Goal: Transaction & Acquisition: Purchase product/service

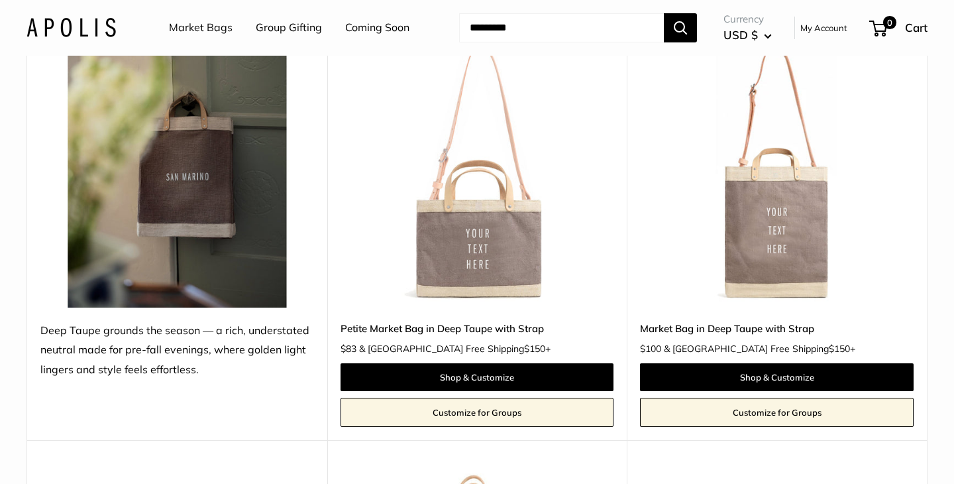
scroll to position [206, 0]
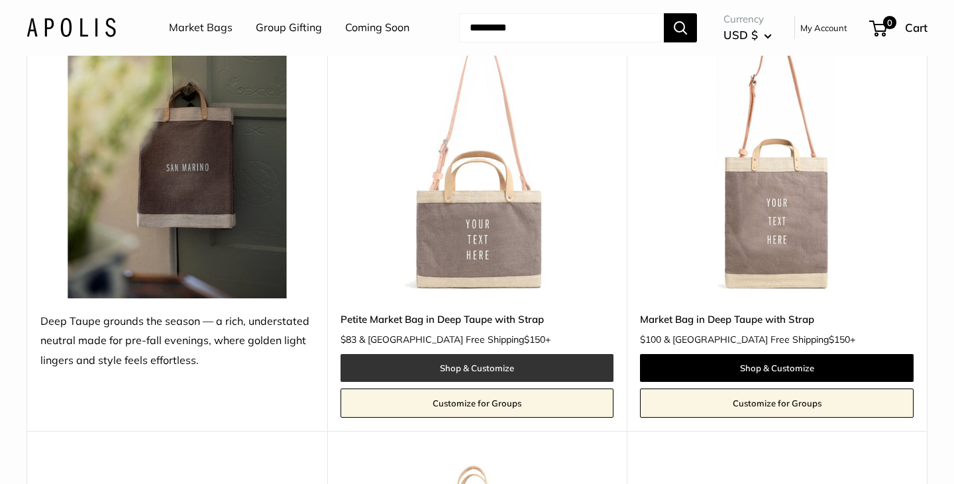
click at [463, 369] on link "Shop & Customize" at bounding box center [477, 368] width 274 height 28
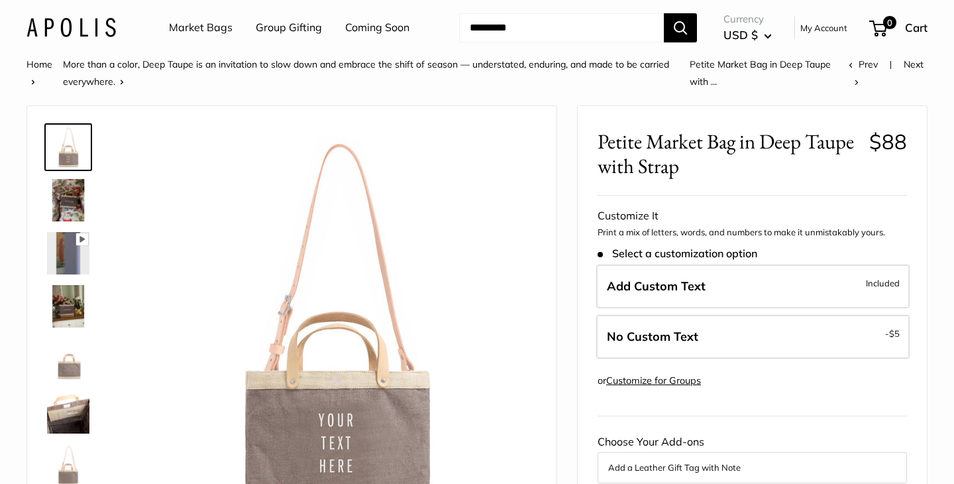
click at [69, 367] on img at bounding box center [68, 359] width 42 height 42
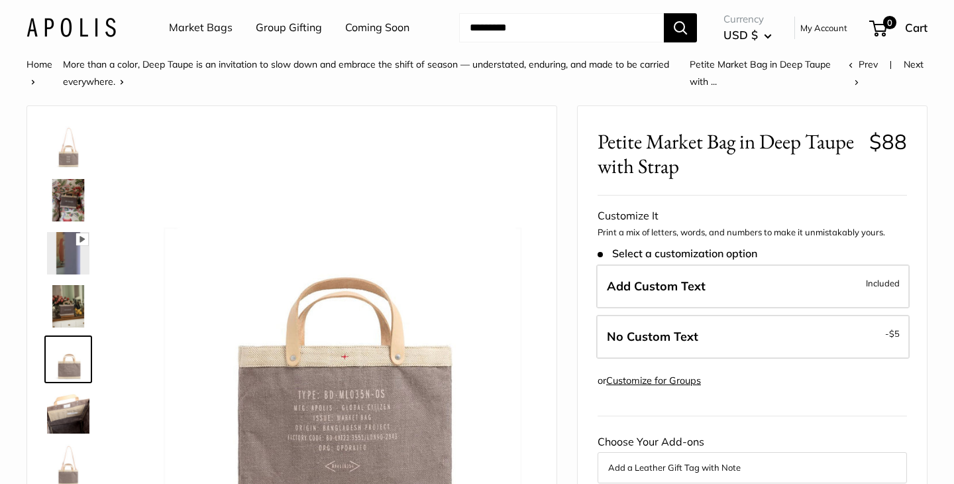
click at [64, 423] on img at bounding box center [68, 412] width 42 height 42
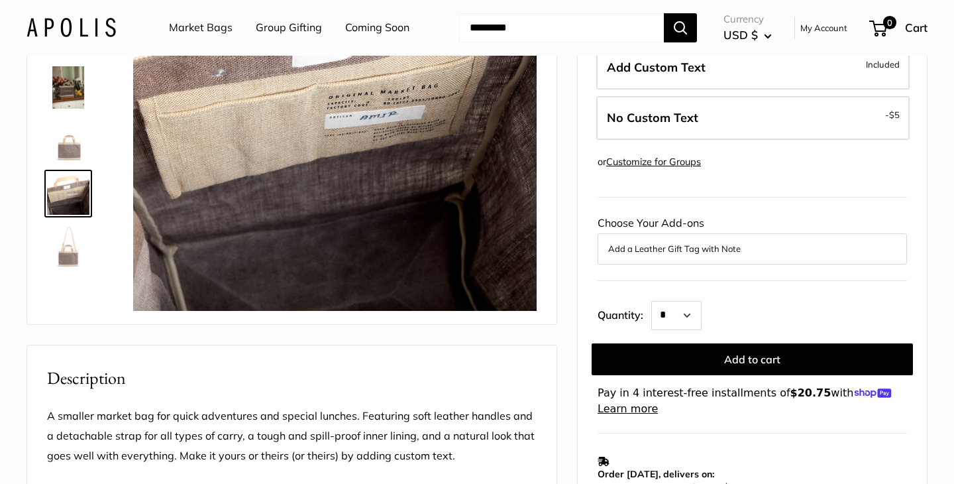
scroll to position [224, 0]
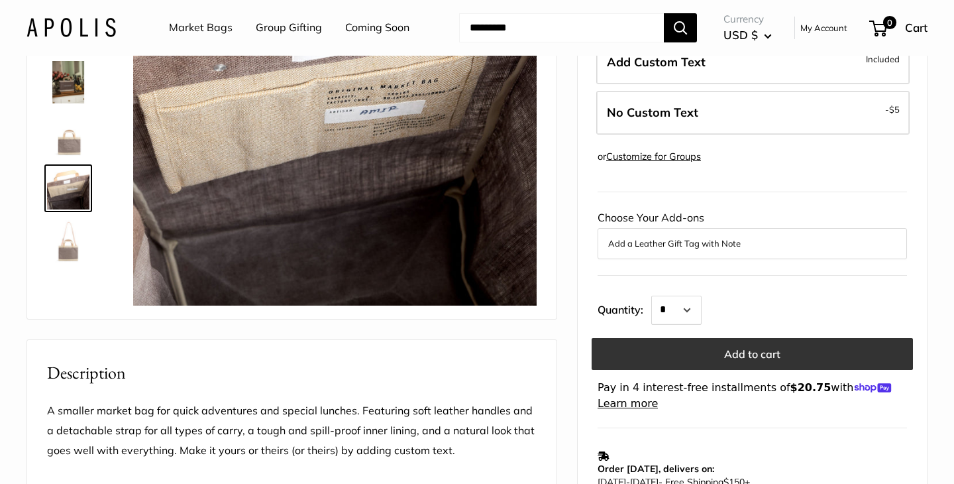
click at [733, 351] on button "Add to cart" at bounding box center [752, 354] width 321 height 32
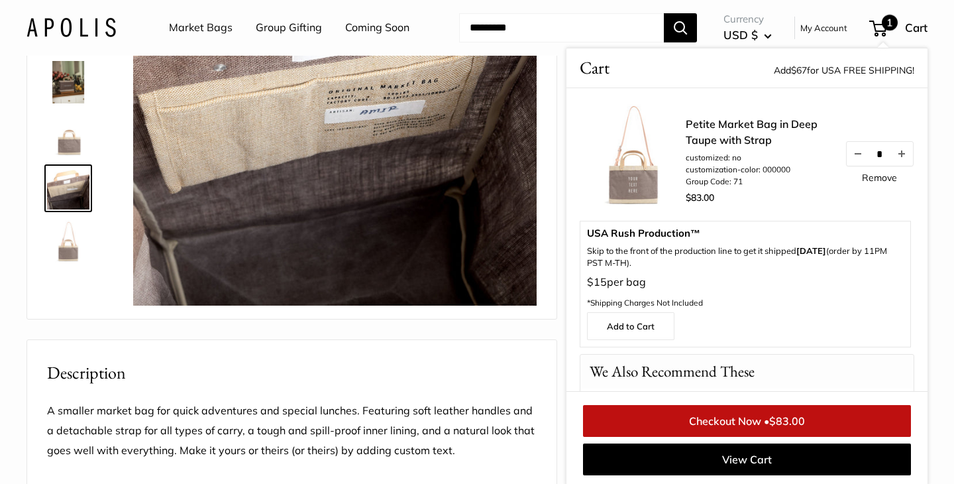
click at [462, 376] on div "Pause Play % buffered 00:00 Unmute Mute Exit fullscreen Enter fullscreen Play R…" at bounding box center [291, 426] width 531 height 1091
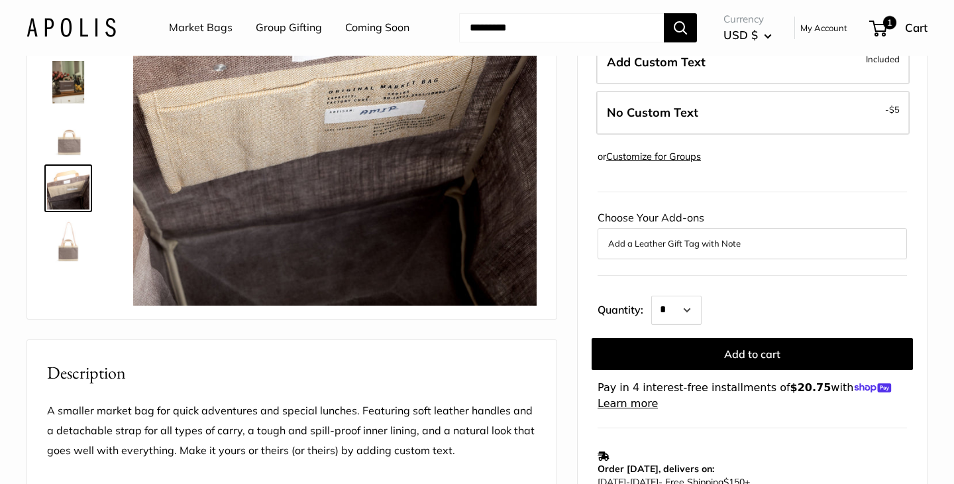
click at [205, 26] on link "Market Bags" at bounding box center [201, 28] width 64 height 20
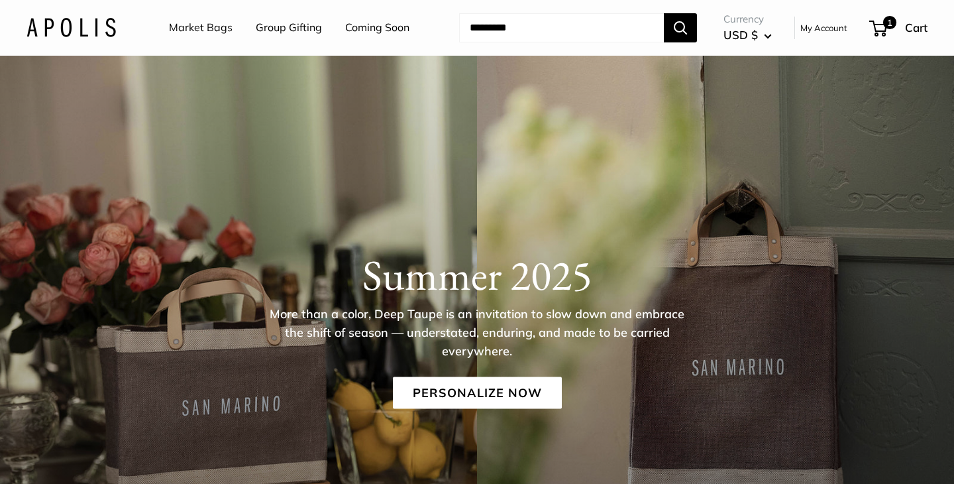
click at [154, 19] on div "Market Bags Group Gifting Coming Soon" at bounding box center [300, 28] width 317 height 42
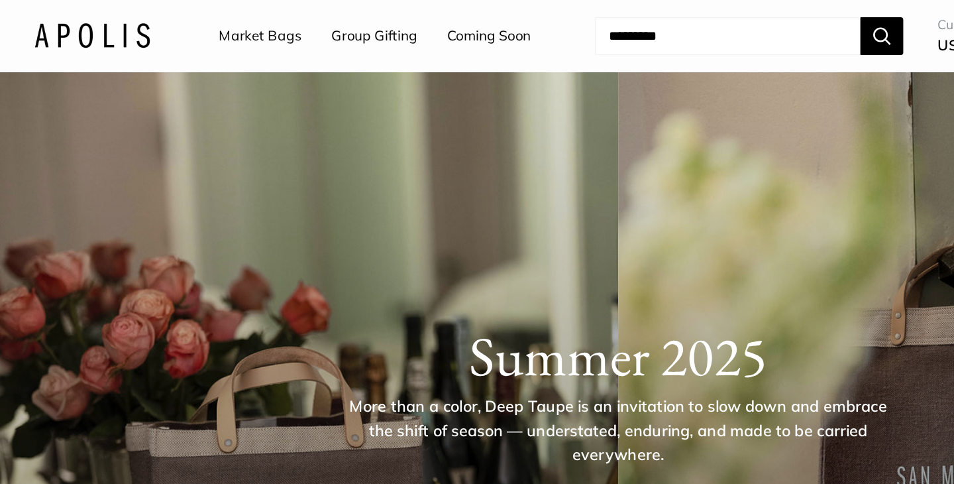
click at [497, 25] on input "Search..." at bounding box center [561, 27] width 205 height 29
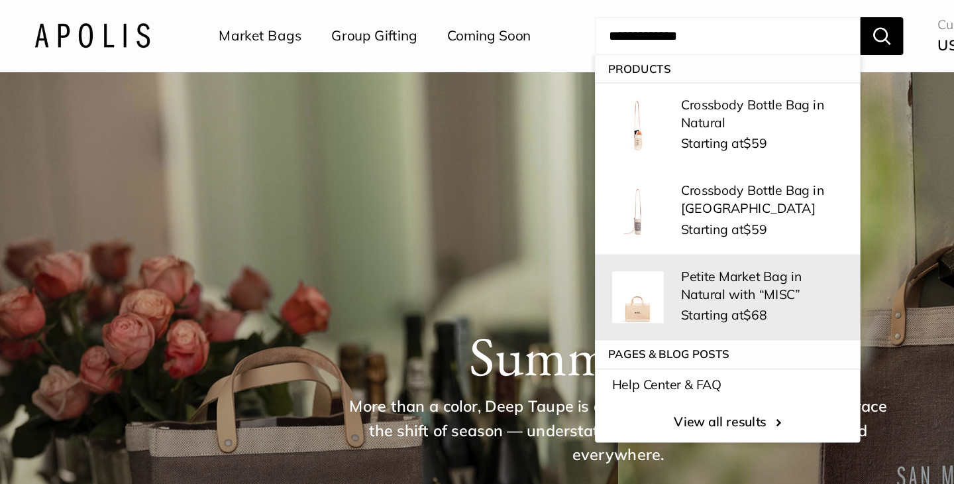
type input "**********"
click at [543, 229] on p "Petite Market Bag in Natural with “MISC”" at bounding box center [587, 220] width 125 height 28
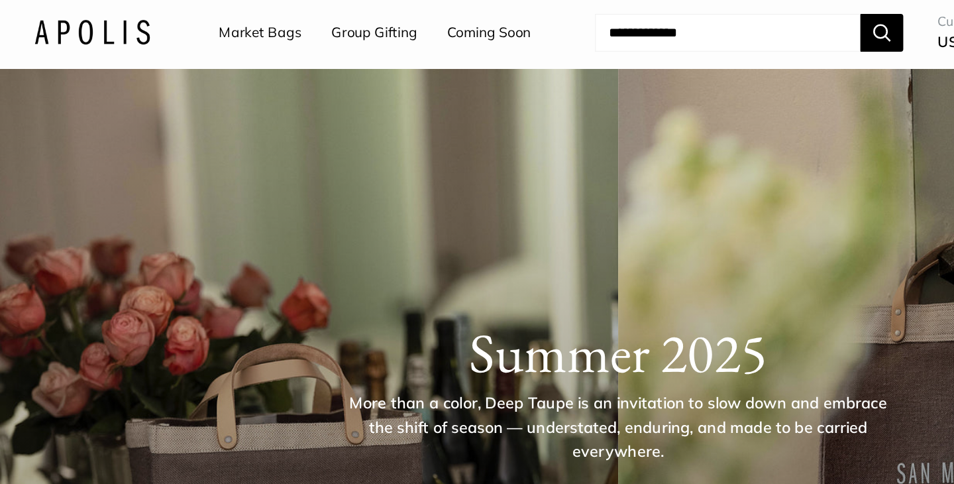
click at [205, 29] on link "Market Bags" at bounding box center [201, 28] width 64 height 20
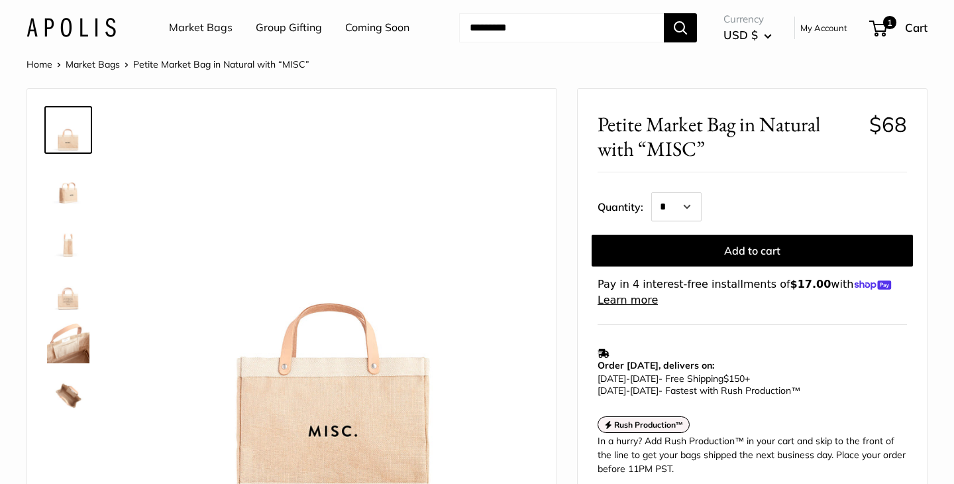
click at [71, 193] on img at bounding box center [68, 183] width 42 height 42
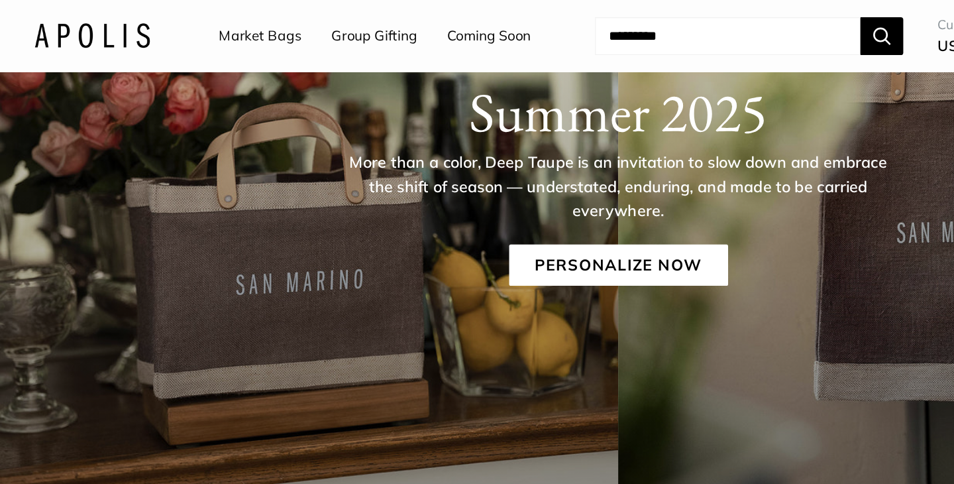
scroll to position [184, 0]
